Goal: Task Accomplishment & Management: Complete application form

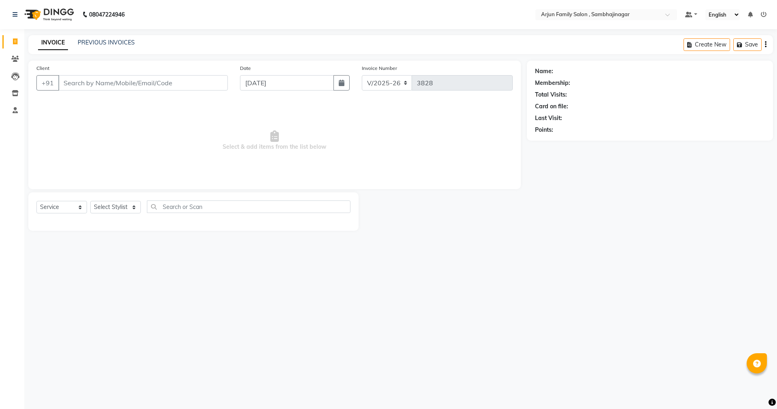
select select "6947"
select select "service"
click at [171, 82] on input "Client" at bounding box center [142, 82] width 169 height 15
type input "0"
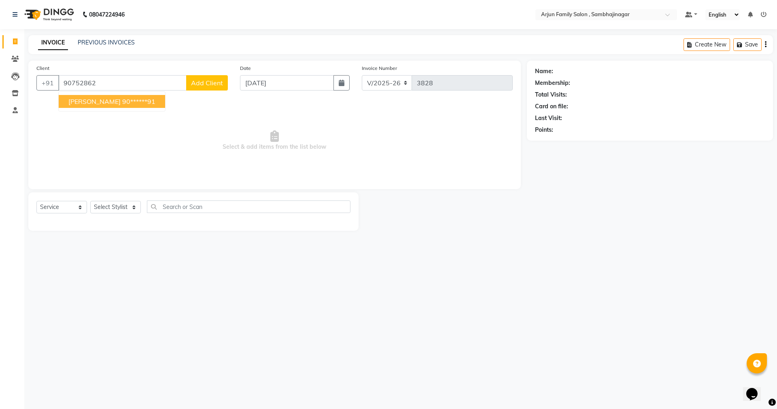
click at [93, 103] on span "[PERSON_NAME]" at bounding box center [94, 101] width 52 height 8
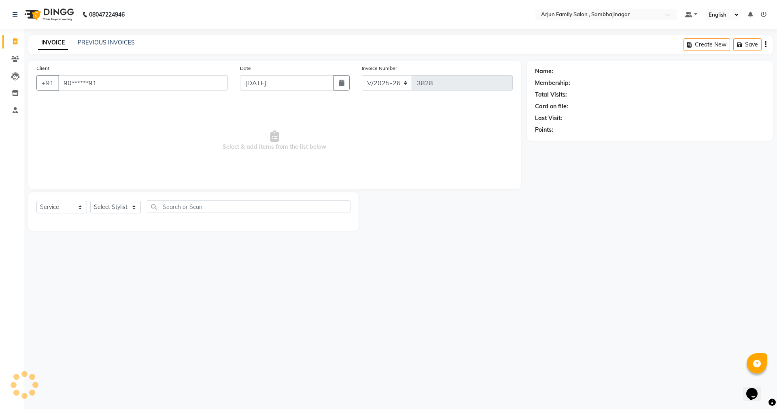
type input "90******91"
click at [114, 206] on select "Select Stylist arjun [PERSON_NAME] [PERSON_NAME] [PERSON_NAME] [PERSON_NAME]" at bounding box center [115, 207] width 51 height 13
select select "83793"
click at [90, 201] on select "Select Stylist arjun [PERSON_NAME] [PERSON_NAME] [PERSON_NAME] [PERSON_NAME]" at bounding box center [115, 207] width 51 height 13
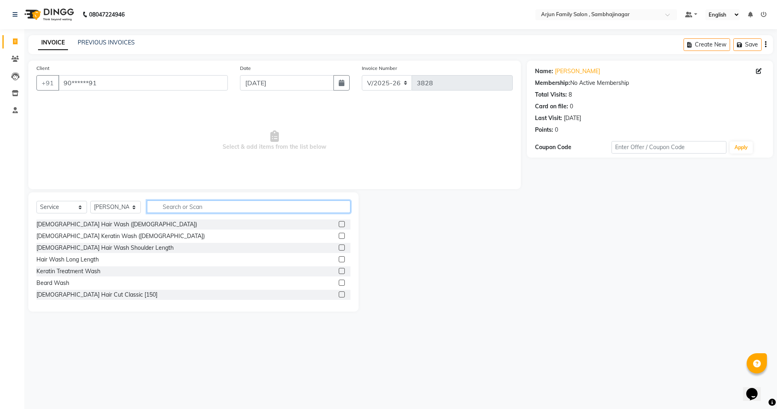
drag, startPoint x: 192, startPoint y: 208, endPoint x: 205, endPoint y: 189, distance: 22.7
click at [194, 205] on input "text" at bounding box center [248, 207] width 203 height 13
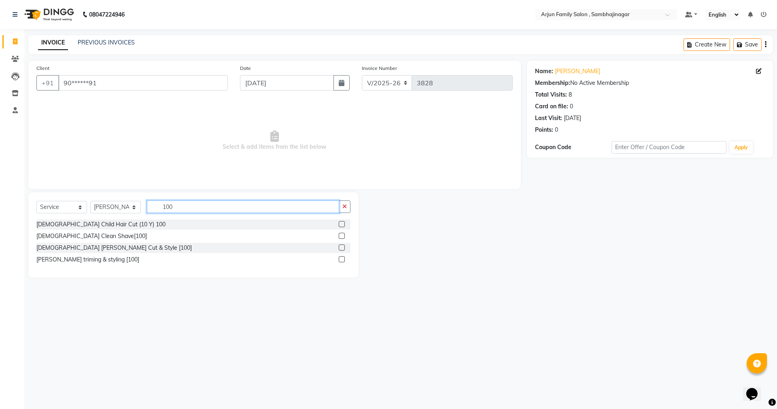
type input "100"
click at [341, 248] on label at bounding box center [342, 248] width 6 height 6
click at [341, 248] on input "checkbox" at bounding box center [341, 248] width 5 height 5
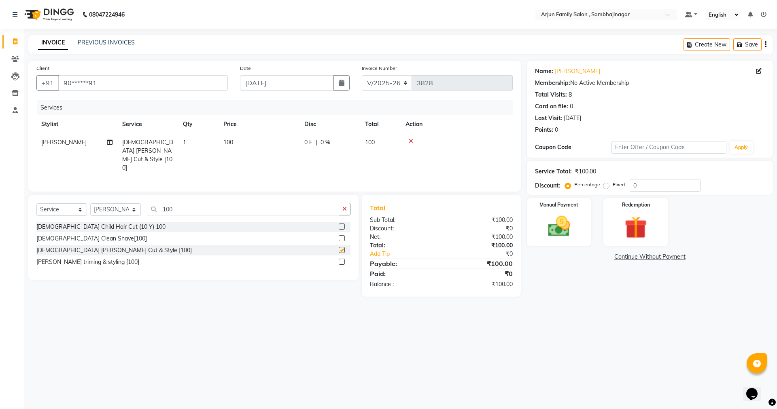
checkbox input "false"
click at [563, 218] on img at bounding box center [559, 226] width 38 height 27
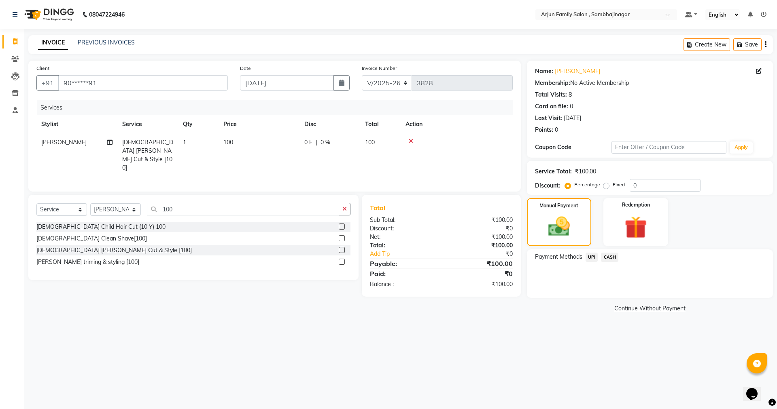
click at [589, 254] on span "UPI" at bounding box center [591, 257] width 13 height 9
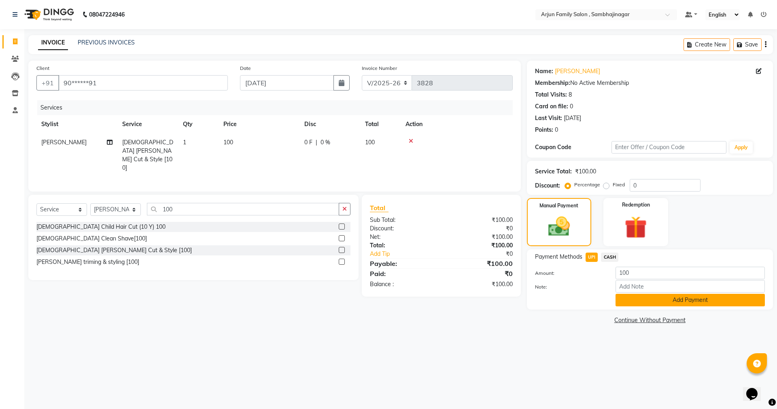
click at [650, 300] on button "Add Payment" at bounding box center [689, 300] width 149 height 13
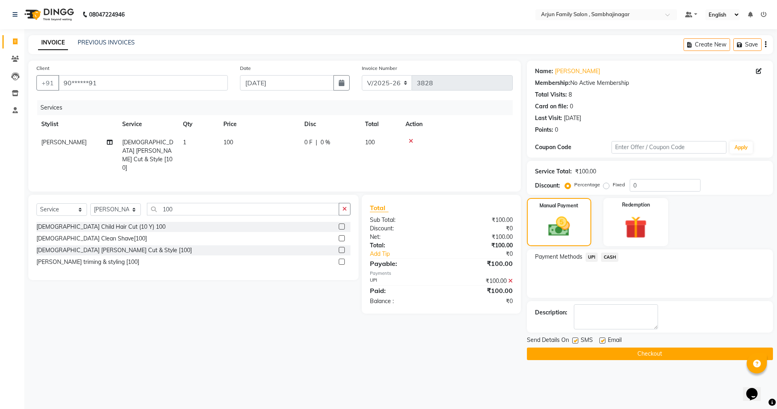
click at [644, 350] on button "Checkout" at bounding box center [650, 354] width 246 height 13
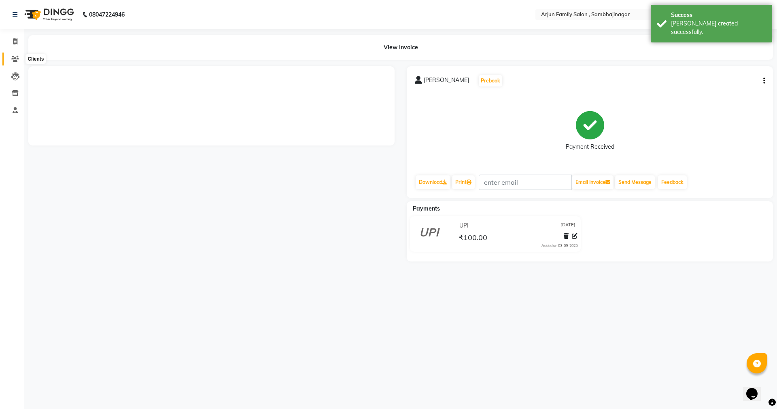
click at [16, 57] on icon at bounding box center [15, 59] width 8 height 6
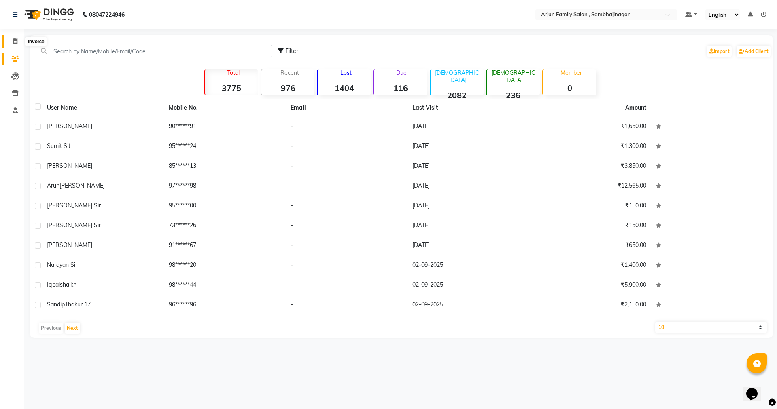
click at [13, 38] on span at bounding box center [15, 41] width 14 height 9
select select "service"
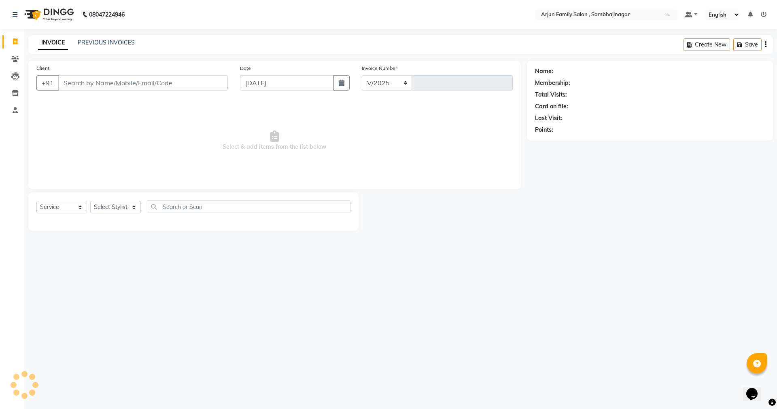
select select "6947"
type input "3829"
